Goal: Obtain resource: Obtain resource

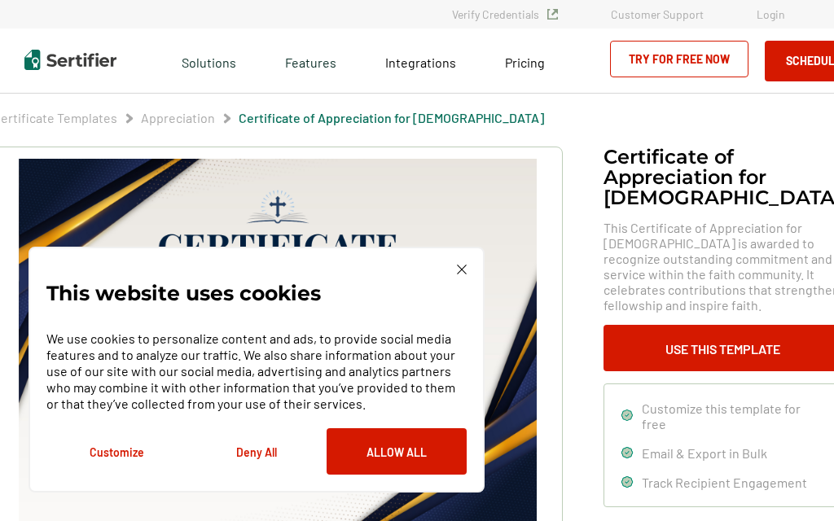
click at [458, 273] on img at bounding box center [462, 270] width 10 height 10
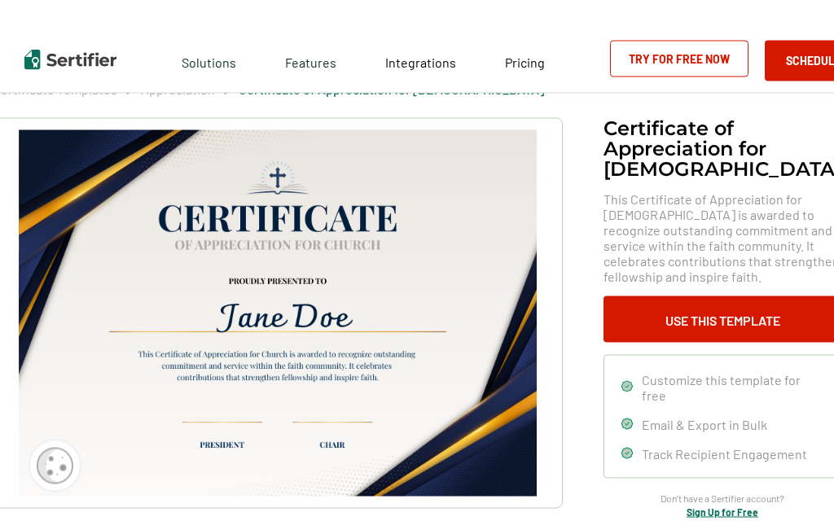
scroll to position [28, 0]
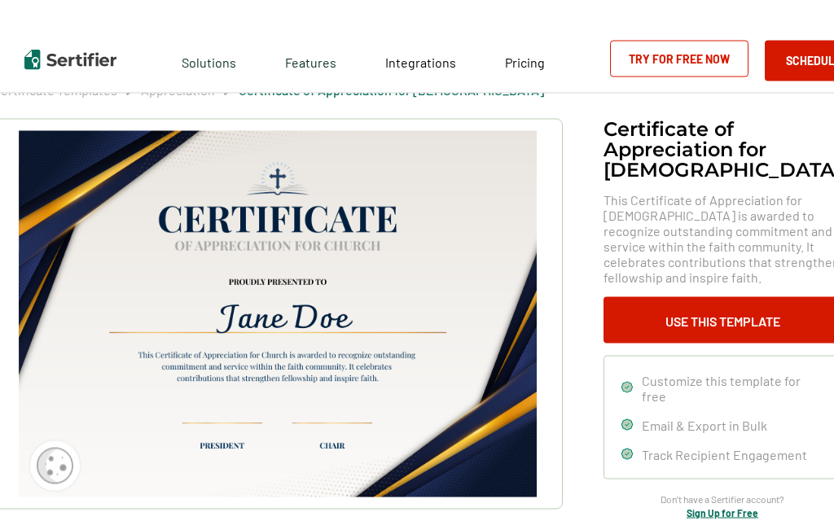
click at [479, 272] on img at bounding box center [278, 314] width 518 height 366
click at [473, 279] on img at bounding box center [278, 314] width 518 height 366
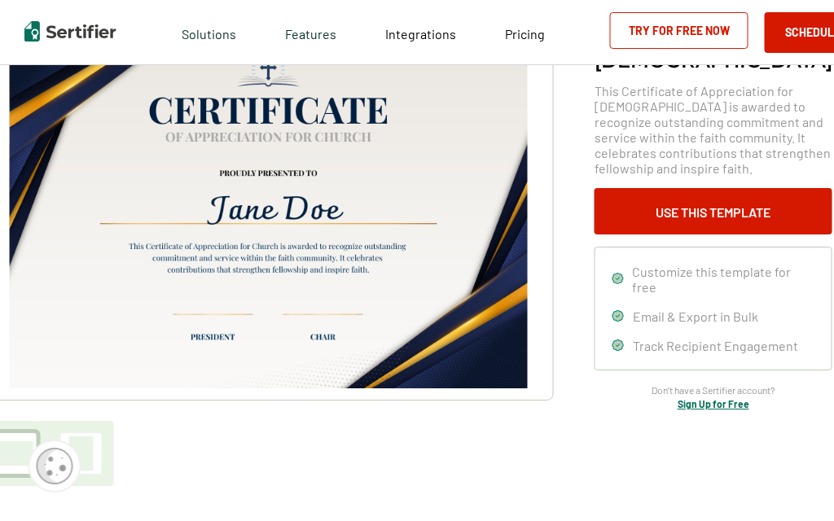
scroll to position [135, 10]
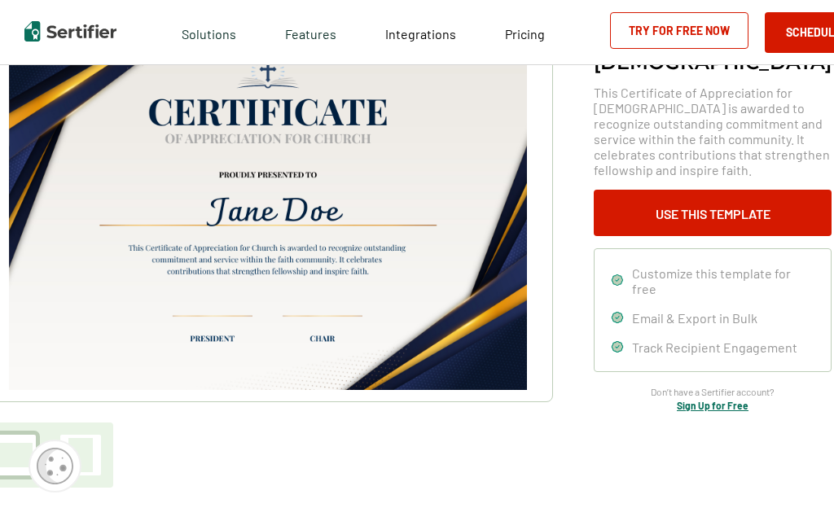
click at [759, 230] on button "Use This Template" at bounding box center [713, 213] width 238 height 46
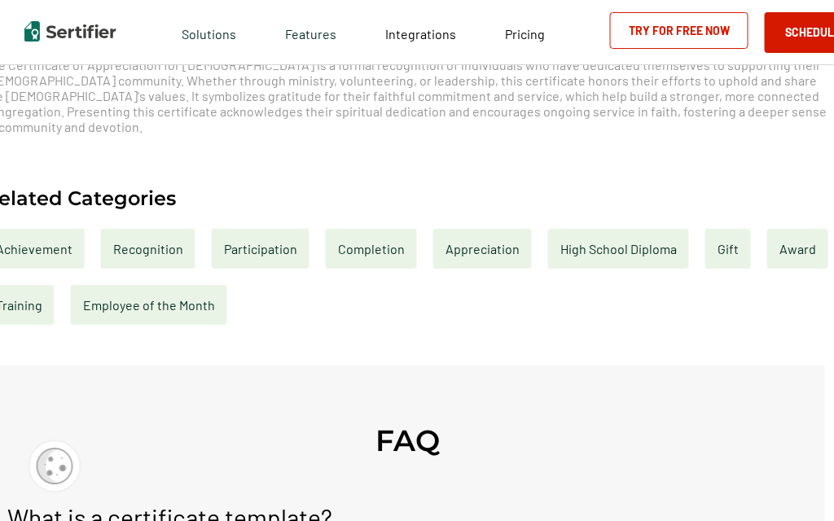
scroll to position [681, 9]
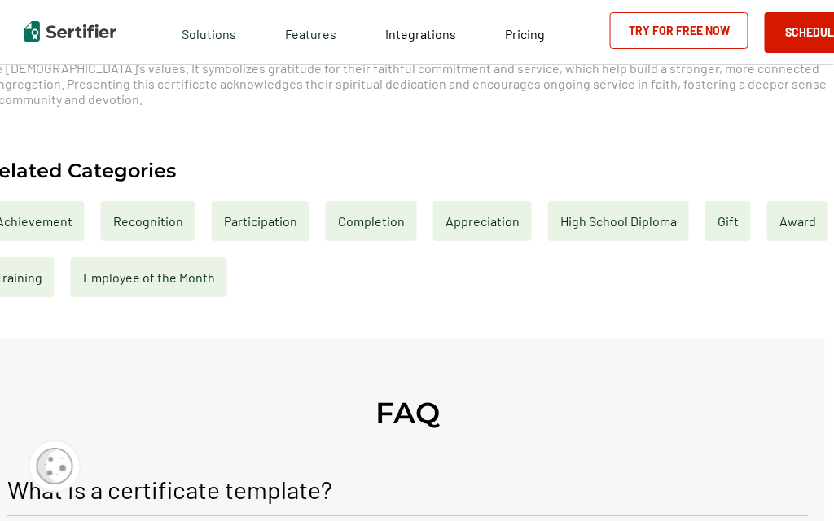
click at [531, 217] on div "Appreciation" at bounding box center [482, 221] width 99 height 40
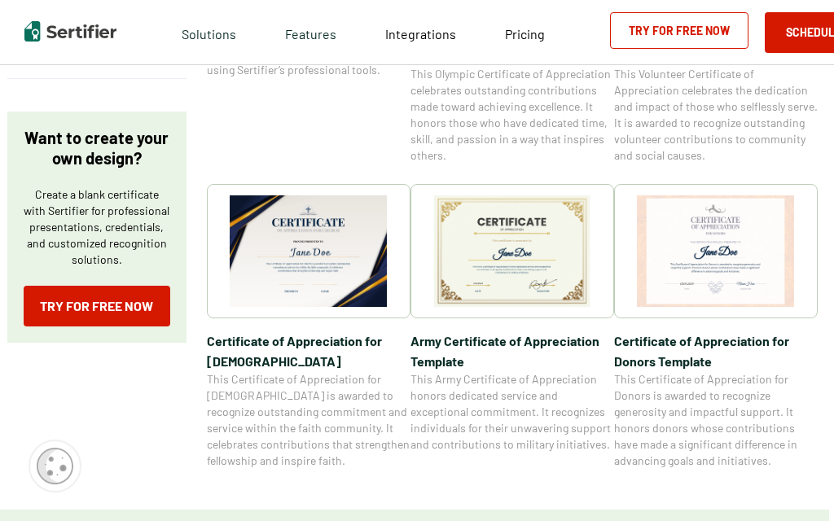
scroll to position [510, 5]
click at [335, 231] on img at bounding box center [309, 252] width 158 height 112
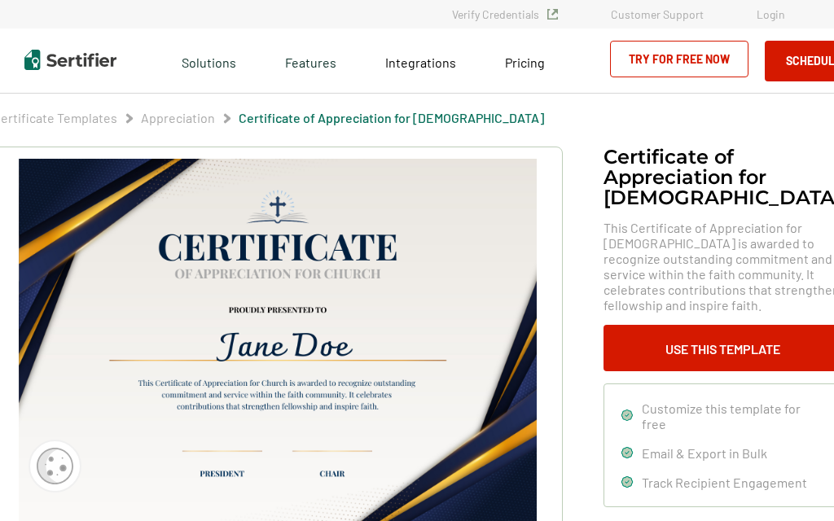
click at [774, 371] on button "Use This Template" at bounding box center [722, 348] width 238 height 46
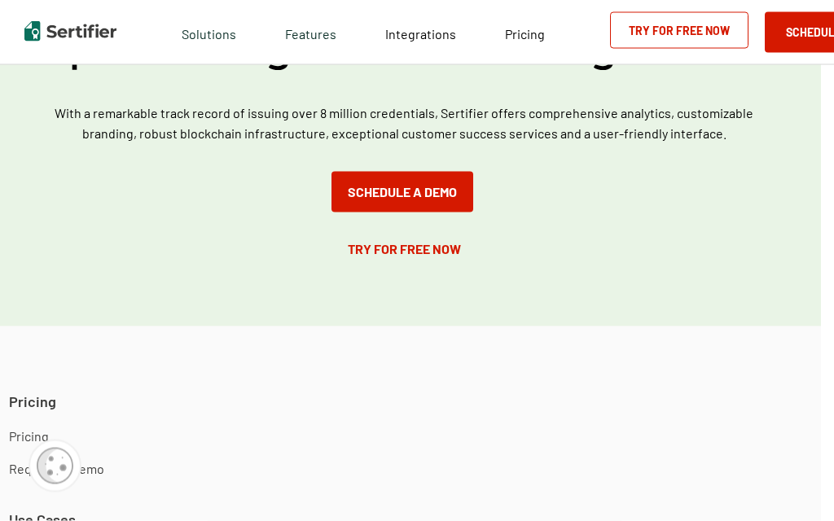
scroll to position [1913, 13]
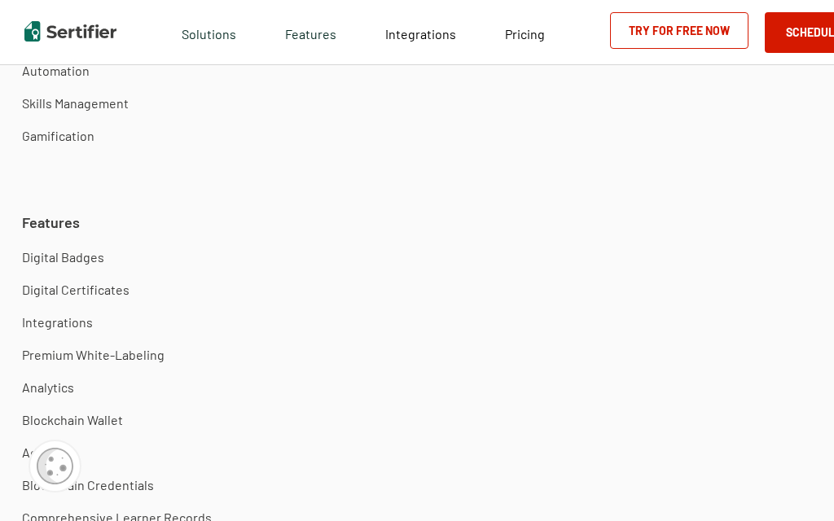
scroll to position [510, 0]
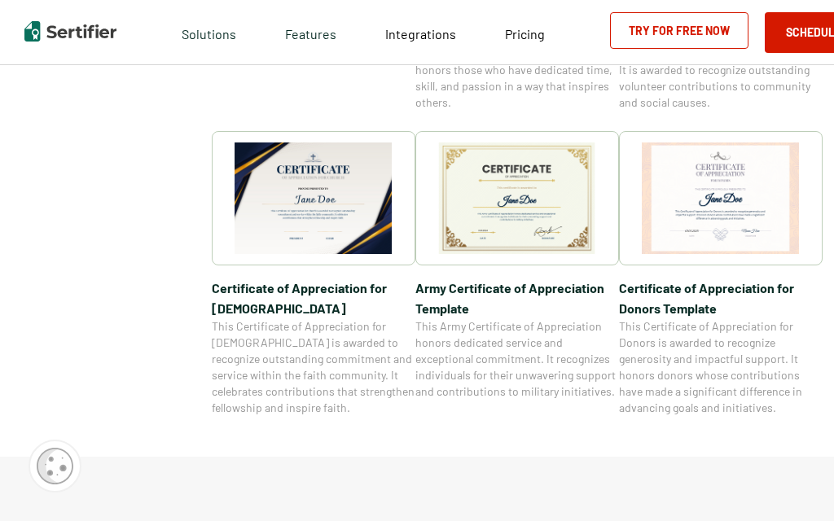
scroll to position [681, 0]
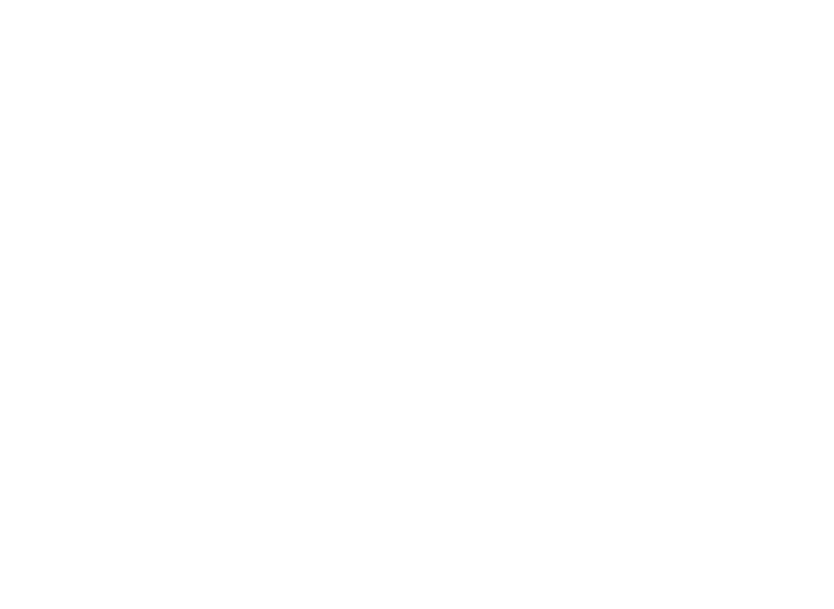
click at [756, 283] on div at bounding box center [417, 304] width 834 height 609
